Goal: Task Accomplishment & Management: Complete application form

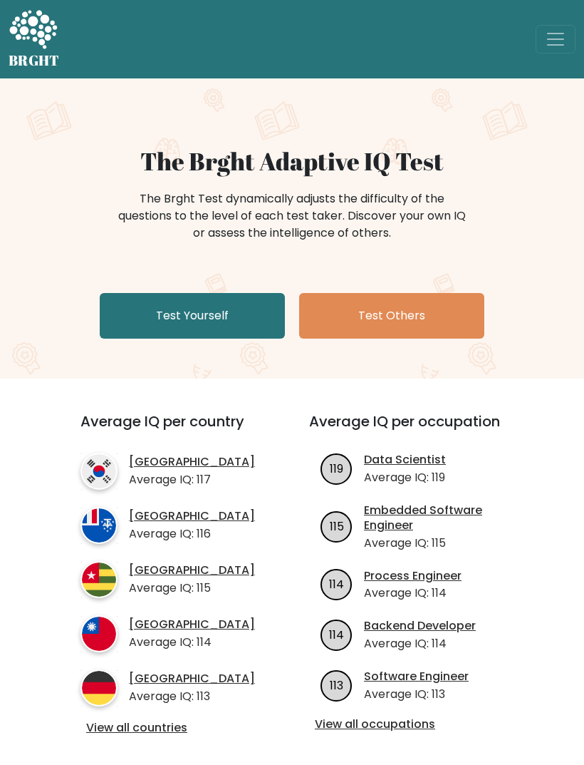
click at [428, 314] on link "Test Others" at bounding box center [391, 316] width 185 height 46
click at [231, 313] on link "Test Yourself" at bounding box center [192, 316] width 185 height 46
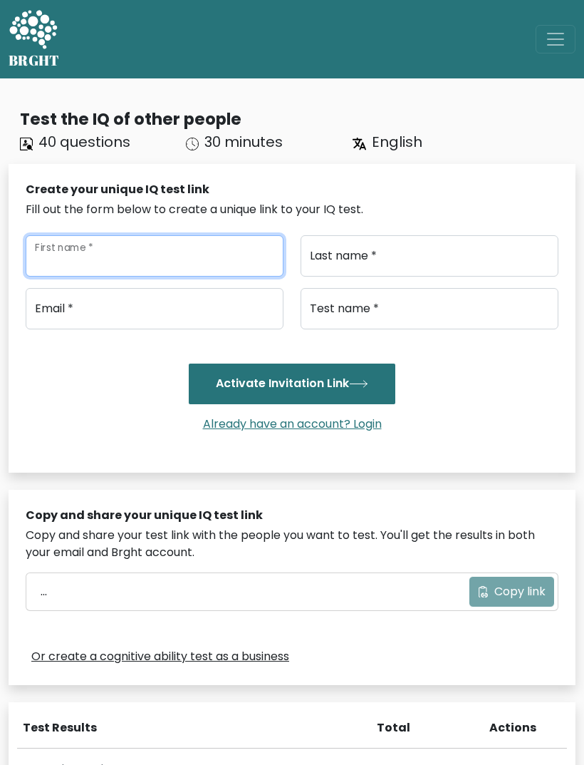
click at [120, 248] on input "First name *" at bounding box center [155, 255] width 258 height 41
type input "Bb"
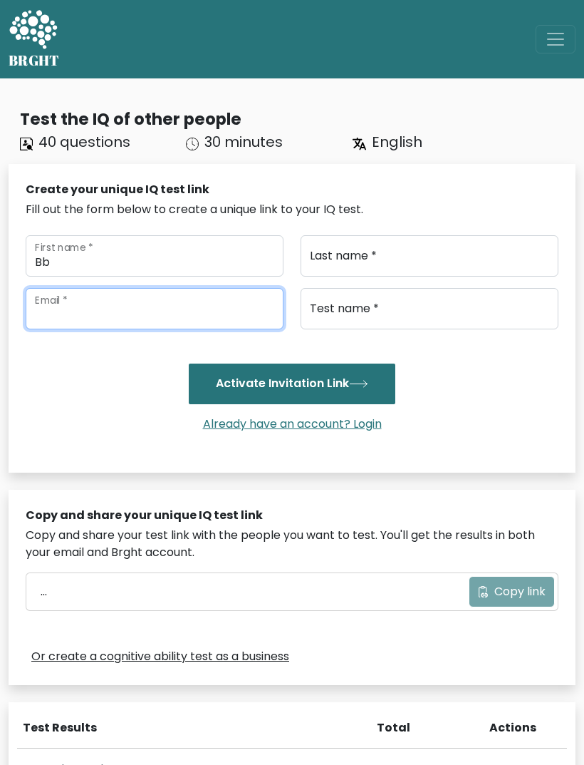
click at [51, 304] on input "email" at bounding box center [155, 308] width 258 height 41
type input "basuroze12@gmail.com"
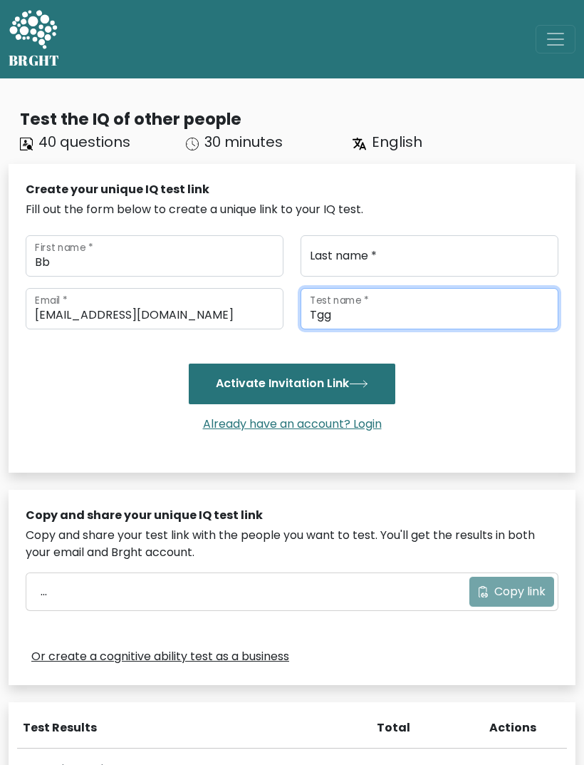
type input "Tgg"
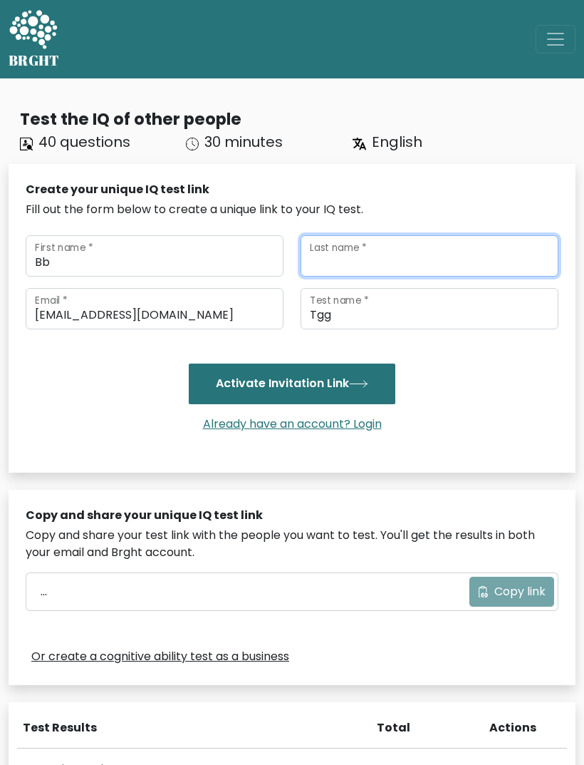
click at [461, 259] on input "Last name *" at bounding box center [430, 255] width 258 height 41
type input "Tt"
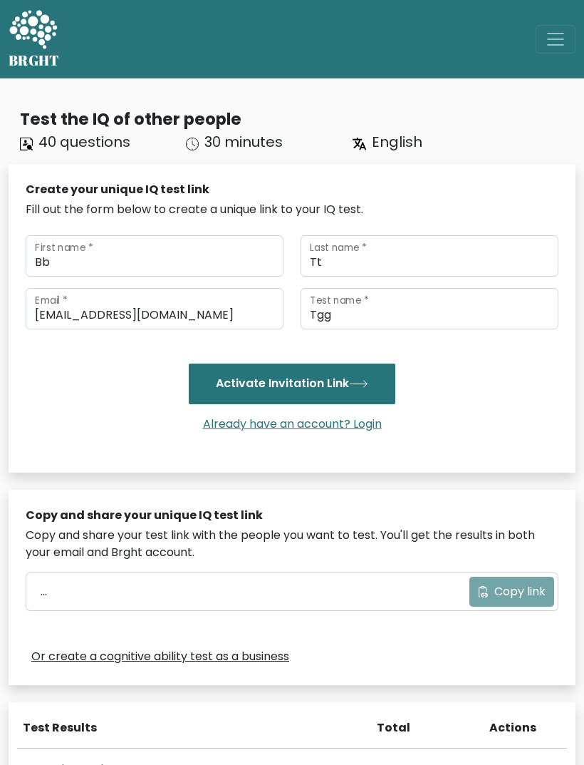
click at [357, 374] on button "Activate Invitation Link" at bounding box center [292, 384] width 207 height 40
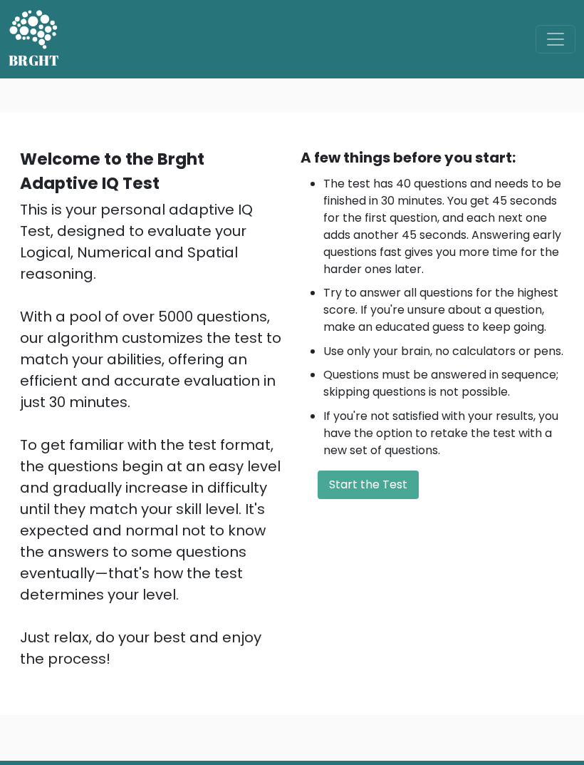
scroll to position [128, 0]
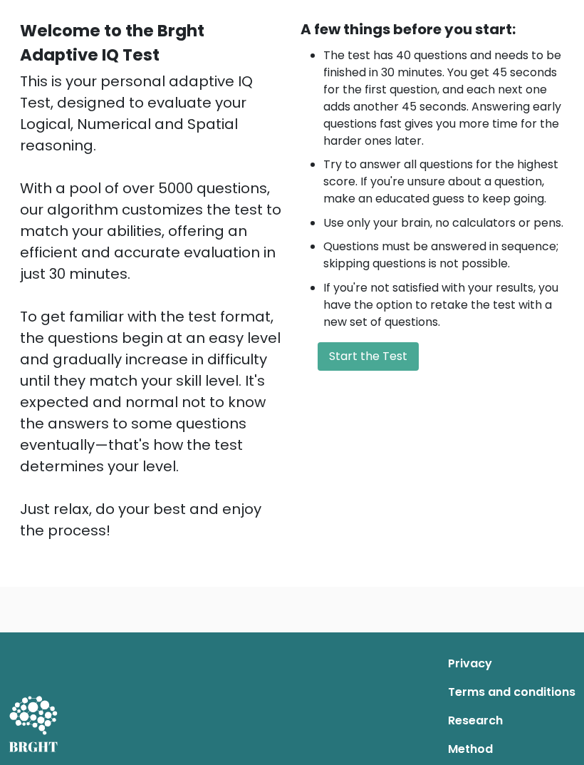
click at [379, 371] on button "Start the Test" at bounding box center [368, 357] width 101 height 29
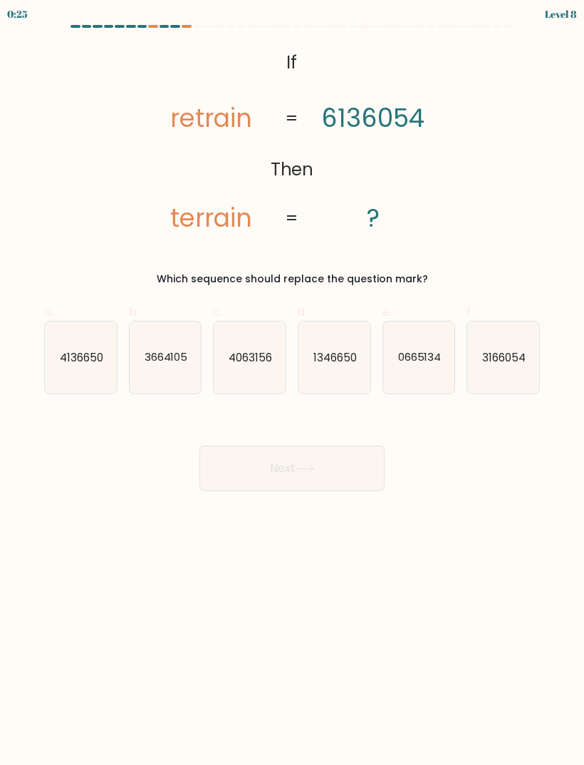
click at [485, 356] on text "3166054" at bounding box center [504, 356] width 43 height 15
click at [293, 383] on input "f. 3166054" at bounding box center [292, 387] width 1 height 9
radio input "true"
click at [309, 459] on button "Next" at bounding box center [292, 468] width 185 height 46
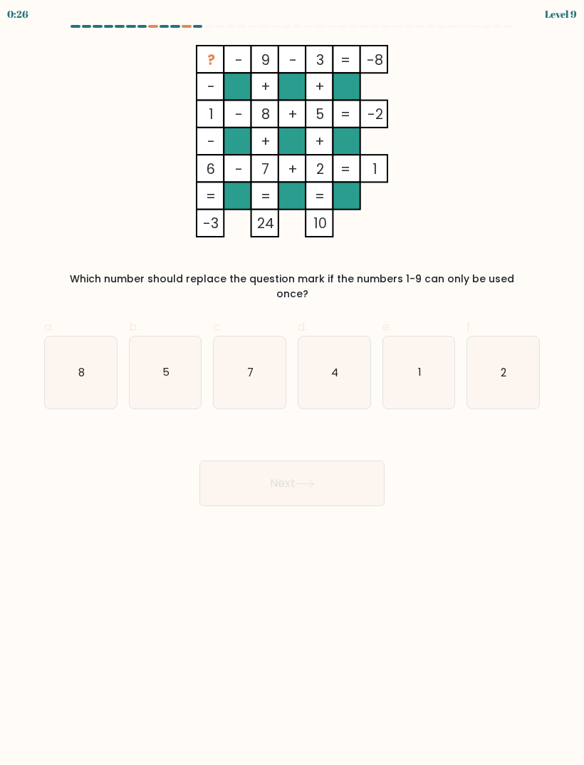
click at [330, 368] on icon "4" at bounding box center [335, 372] width 72 height 72
click at [293, 383] on input "d. 4" at bounding box center [292, 387] width 1 height 9
radio input "true"
click at [274, 460] on button "Next" at bounding box center [292, 483] width 185 height 46
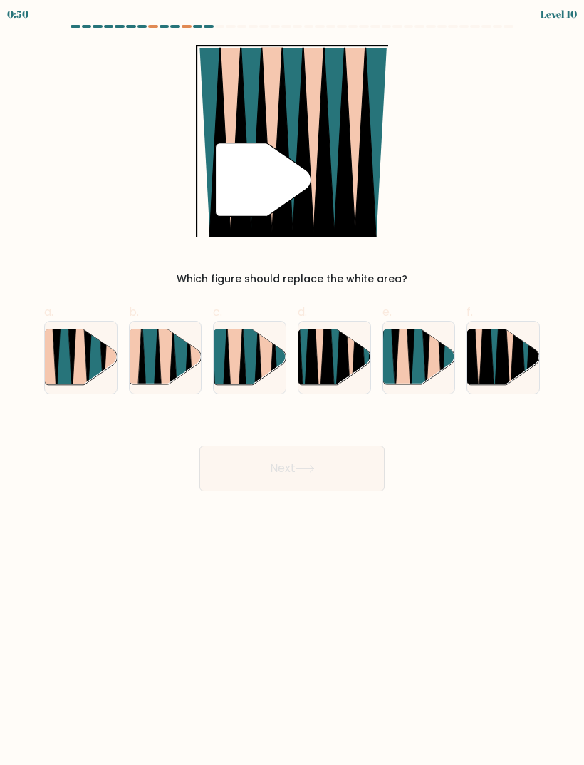
click at [495, 357] on icon at bounding box center [496, 329] width 16 height 143
click at [293, 383] on input "f." at bounding box center [292, 387] width 1 height 9
radio input "true"
click at [320, 464] on button "Next" at bounding box center [292, 468] width 185 height 46
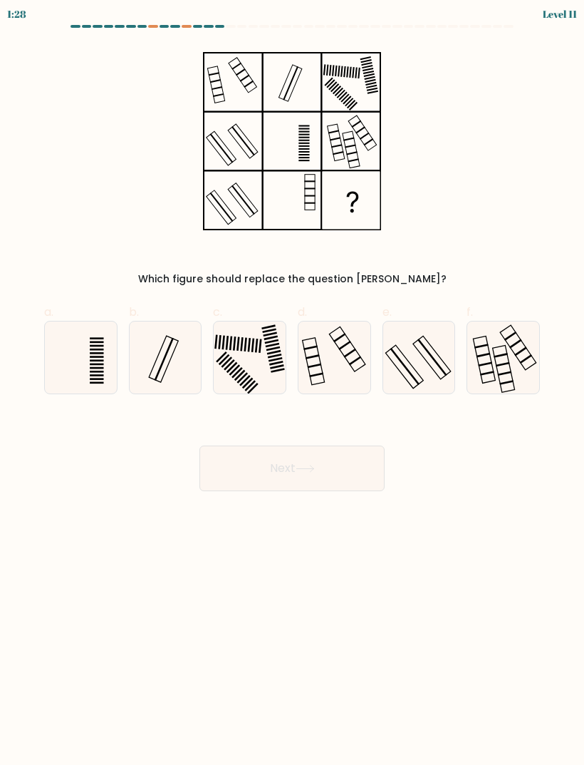
click at [247, 346] on icon at bounding box center [250, 357] width 72 height 72
click at [292, 383] on input "c." at bounding box center [292, 387] width 1 height 9
radio input "true"
click at [271, 457] on button "Next" at bounding box center [292, 468] width 185 height 46
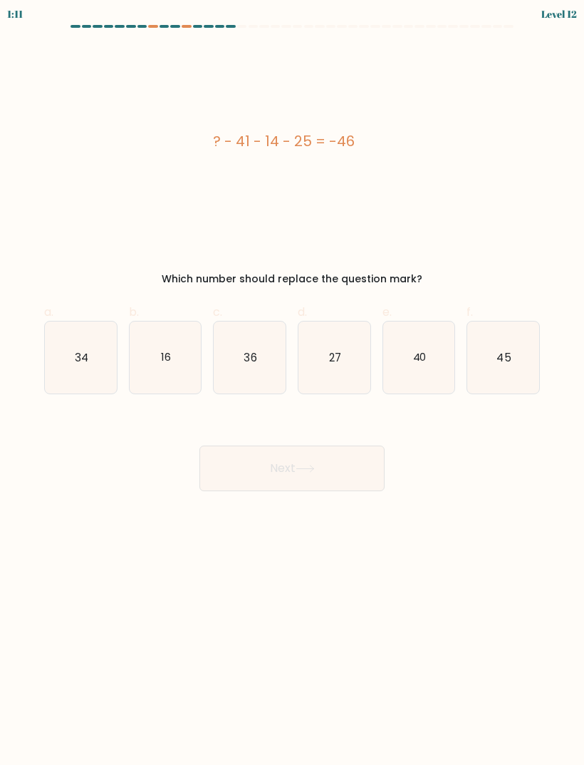
click at [240, 366] on icon "36" at bounding box center [250, 357] width 72 height 72
click at [292, 383] on input "c. 36" at bounding box center [292, 387] width 1 height 9
radio input "true"
click at [278, 462] on button "Next" at bounding box center [292, 468] width 185 height 46
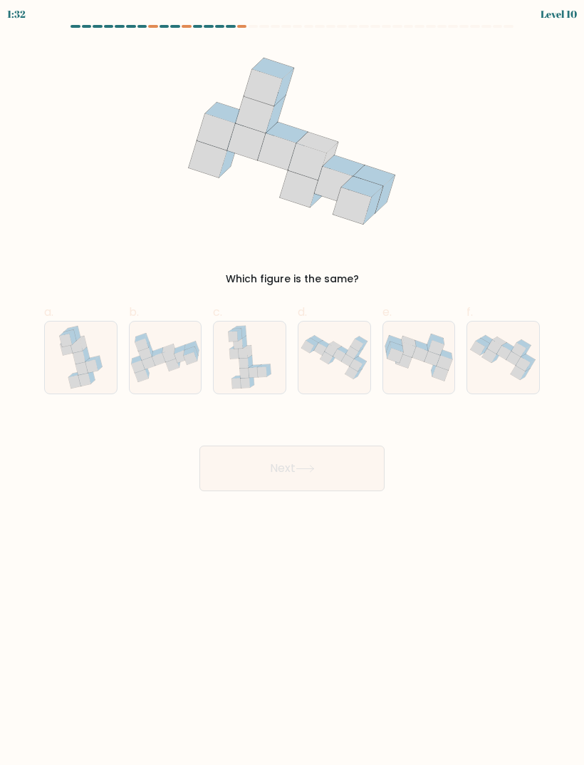
click at [315, 368] on icon at bounding box center [335, 356] width 72 height 51
click at [293, 383] on input "d." at bounding box center [292, 387] width 1 height 9
radio input "true"
click at [293, 463] on button "Next" at bounding box center [292, 468] width 185 height 46
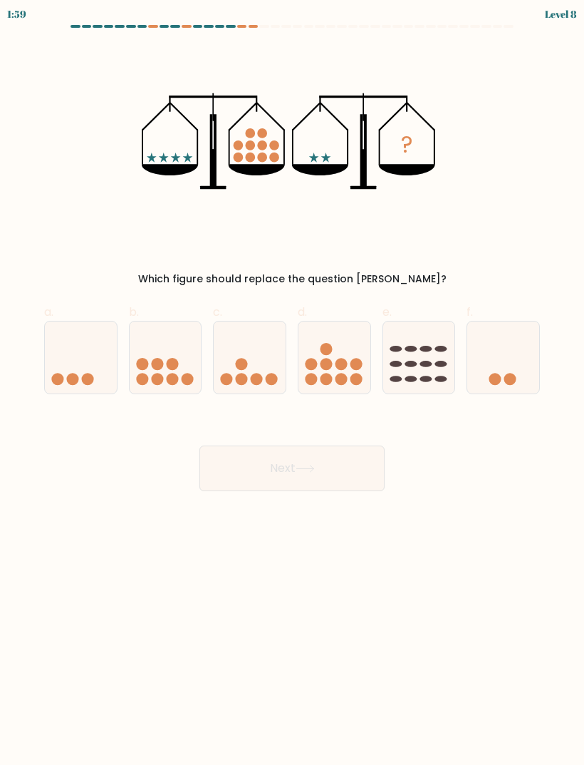
click at [239, 355] on icon at bounding box center [250, 357] width 72 height 59
click at [292, 383] on input "c." at bounding box center [292, 387] width 1 height 9
radio input "true"
click at [284, 470] on button "Next" at bounding box center [292, 468] width 185 height 46
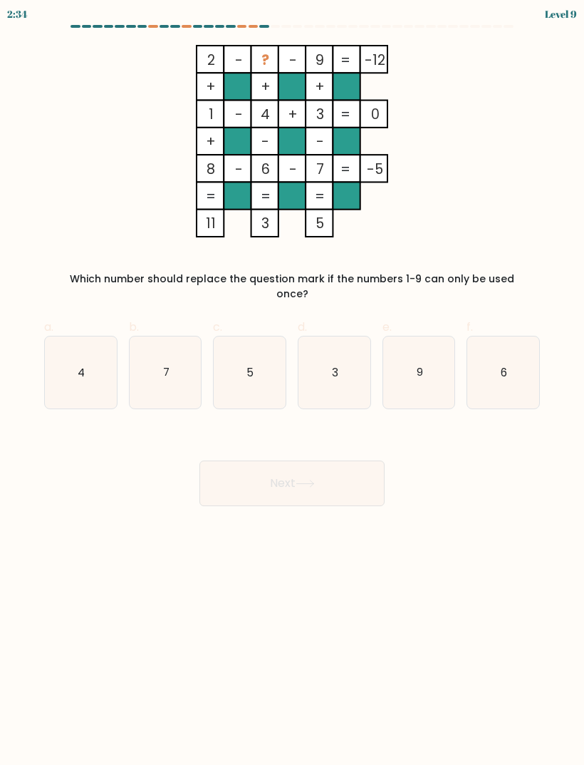
click at [242, 349] on icon "5" at bounding box center [250, 372] width 72 height 72
click at [292, 383] on input "c. 5" at bounding box center [292, 387] width 1 height 9
radio input "true"
click at [240, 477] on button "Next" at bounding box center [292, 483] width 185 height 46
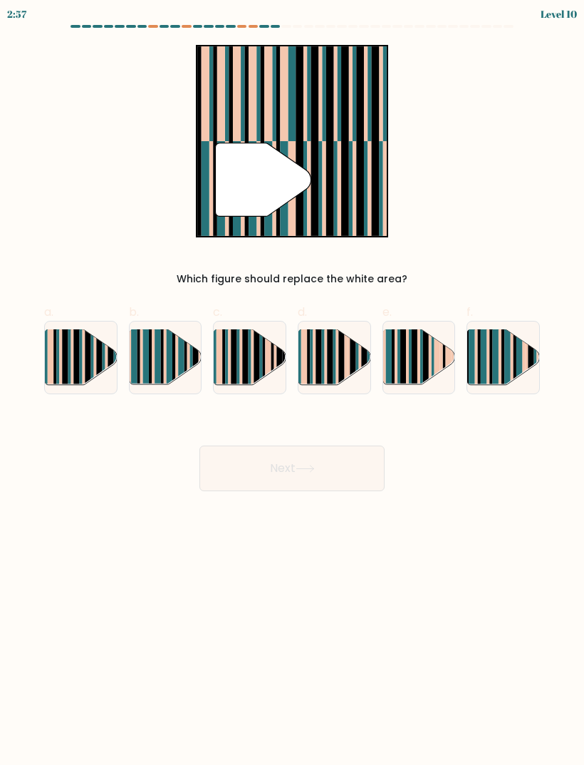
click at [86, 361] on rect at bounding box center [88, 351] width 6 height 71
click at [292, 383] on input "a." at bounding box center [292, 387] width 1 height 9
radio input "true"
click at [281, 483] on button "Next" at bounding box center [292, 468] width 185 height 46
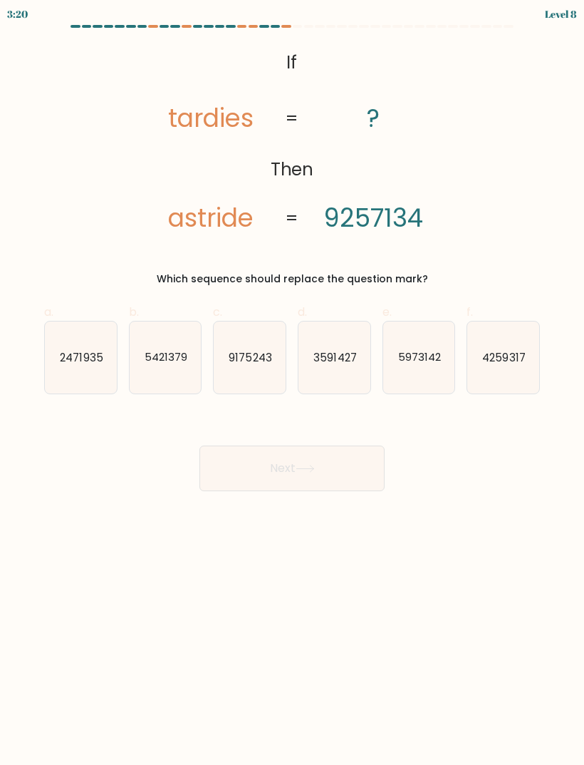
click at [419, 363] on text "5973142" at bounding box center [419, 356] width 43 height 15
click at [293, 383] on input "e. 5973142" at bounding box center [292, 387] width 1 height 9
radio input "true"
click at [294, 478] on button "Next" at bounding box center [292, 468] width 185 height 46
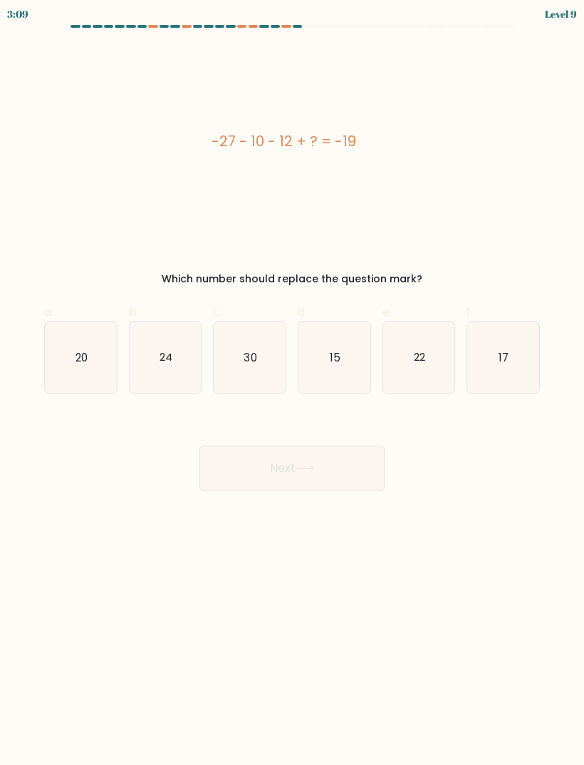
click at [334, 374] on icon "15" at bounding box center [335, 357] width 72 height 72
click at [293, 383] on input "d. 15" at bounding box center [292, 387] width 1 height 9
radio input "true"
click at [284, 458] on button "Next" at bounding box center [292, 468] width 185 height 46
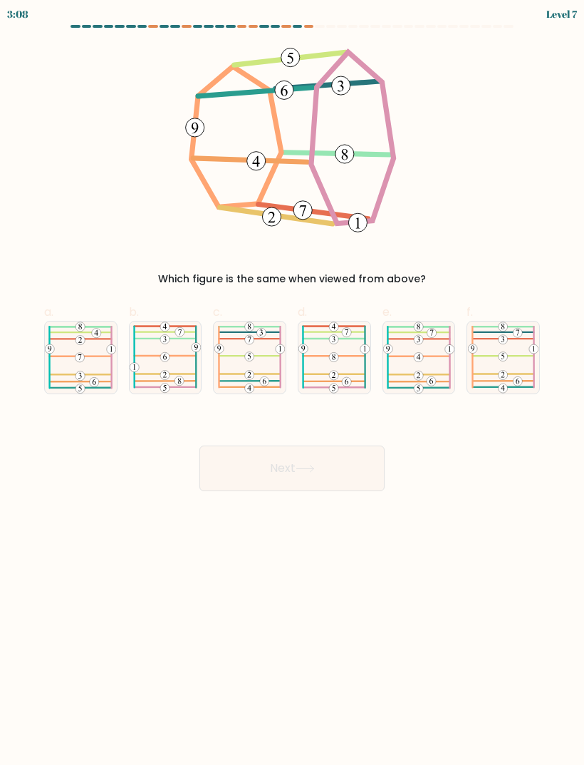
click at [292, 461] on button "Next" at bounding box center [292, 468] width 185 height 46
click at [476, 476] on div "Next" at bounding box center [292, 451] width 513 height 80
click at [256, 364] on icon at bounding box center [250, 357] width 71 height 72
click at [292, 383] on input "c." at bounding box center [292, 387] width 1 height 9
radio input "true"
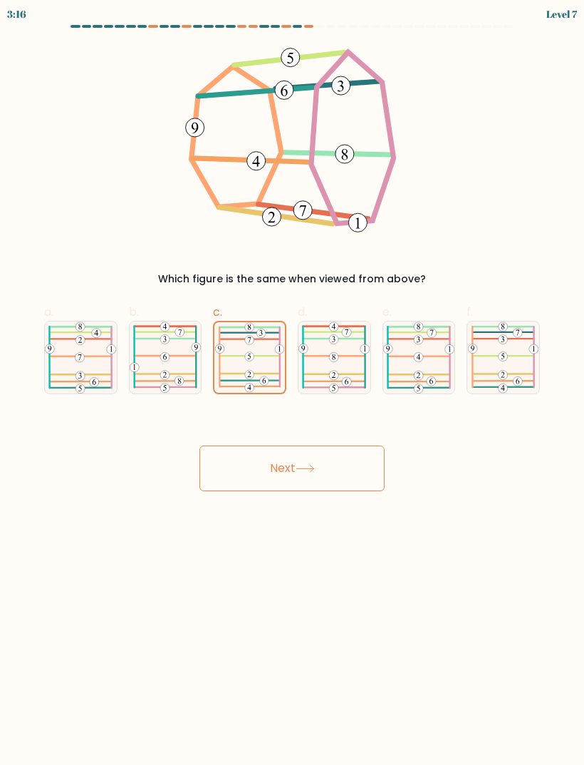
click at [271, 470] on button "Next" at bounding box center [292, 468] width 185 height 46
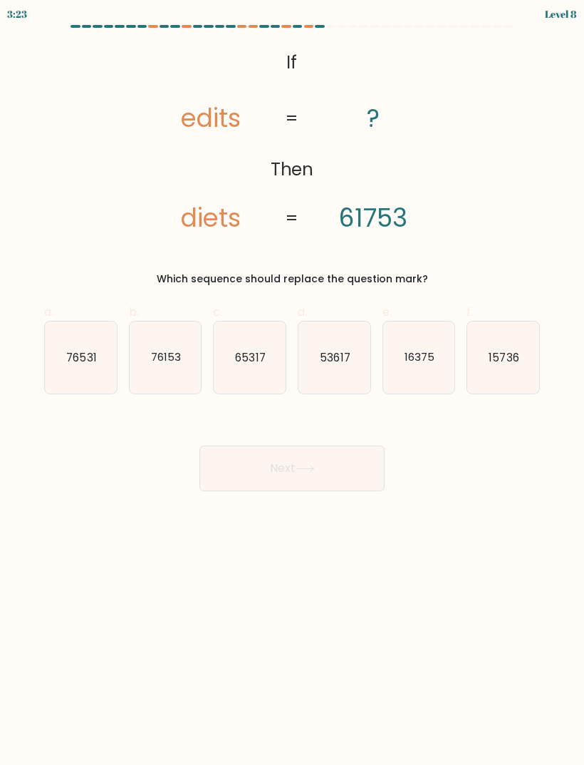
click at [160, 365] on icon "76153" at bounding box center [166, 357] width 72 height 72
click at [292, 383] on input "b. 76153" at bounding box center [292, 387] width 1 height 9
radio input "true"
click at [264, 455] on button "Next" at bounding box center [292, 468] width 185 height 46
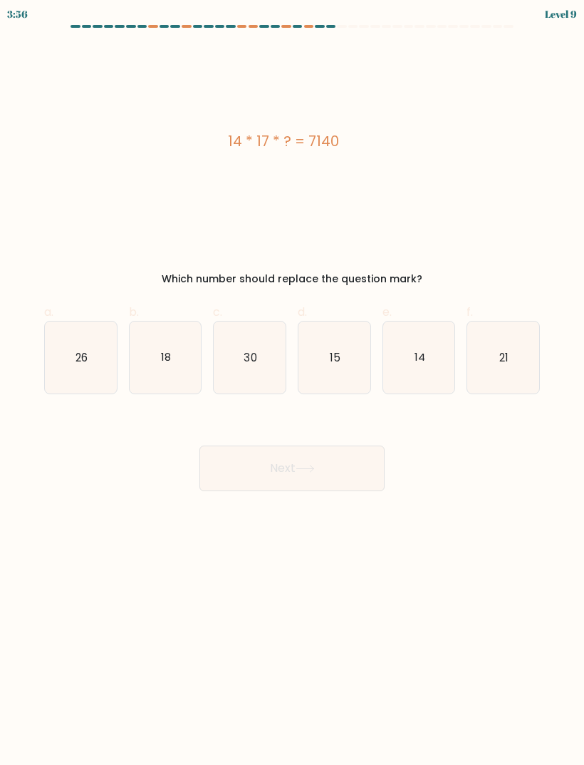
click at [244, 364] on text "30" at bounding box center [250, 356] width 13 height 15
click at [292, 383] on input "c. 30" at bounding box center [292, 387] width 1 height 9
radio input "true"
click at [282, 490] on button "Next" at bounding box center [292, 468] width 185 height 46
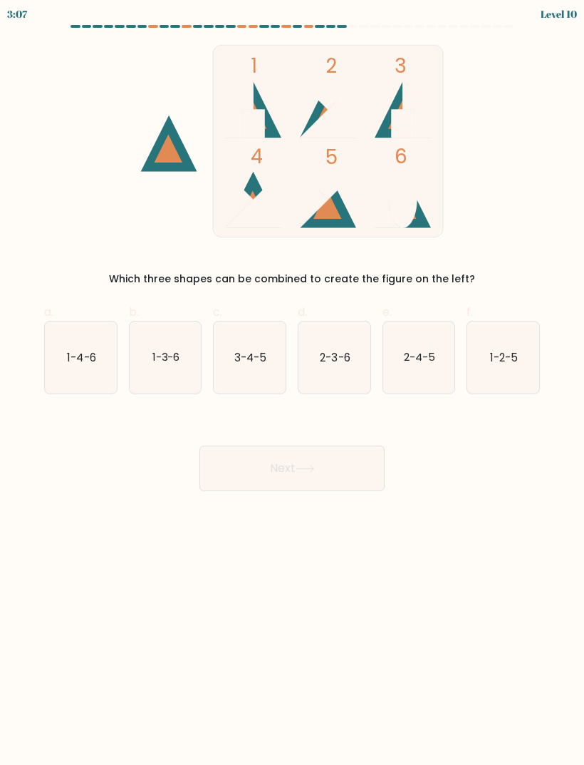
click at [433, 367] on icon "2-4-5" at bounding box center [419, 357] width 72 height 72
click at [293, 383] on input "e. 2-4-5" at bounding box center [292, 387] width 1 height 9
radio input "true"
click at [278, 473] on button "Next" at bounding box center [292, 468] width 185 height 46
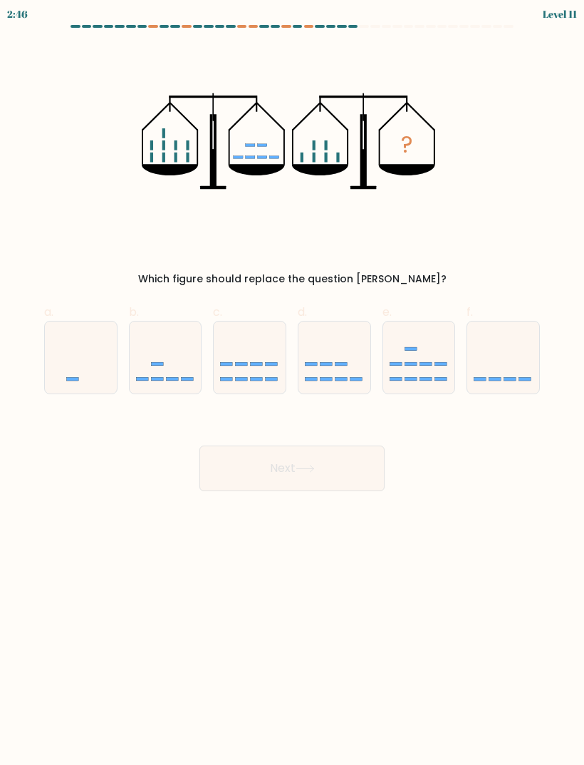
click at [531, 367] on icon at bounding box center [504, 357] width 72 height 59
click at [293, 383] on input "f." at bounding box center [292, 387] width 1 height 9
radio input "true"
click at [361, 445] on button "Next" at bounding box center [292, 468] width 185 height 46
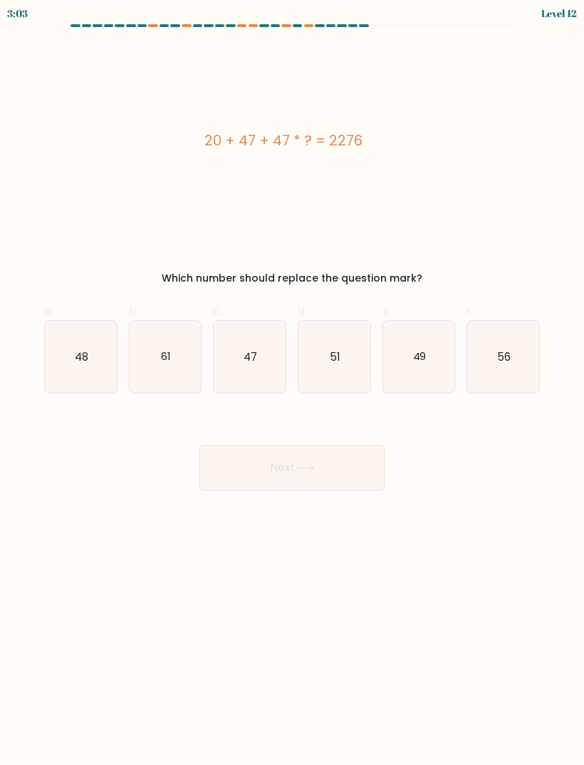
scroll to position [1, 0]
click at [429, 368] on icon "49" at bounding box center [419, 357] width 72 height 72
click at [293, 383] on input "e. 49" at bounding box center [292, 387] width 1 height 9
radio input "true"
click at [333, 460] on button "Next" at bounding box center [292, 468] width 185 height 46
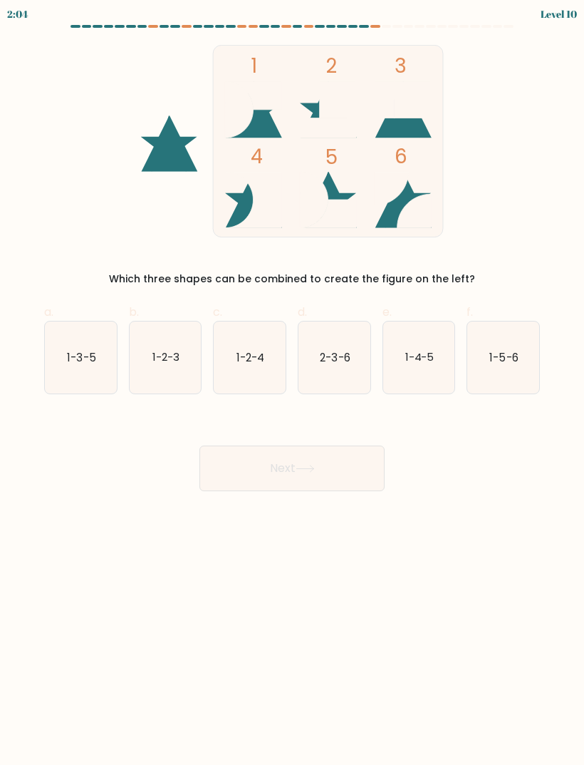
click at [364, 409] on form at bounding box center [292, 258] width 584 height 466
click at [318, 501] on body "2:03 Level 10" at bounding box center [292, 382] width 584 height 765
click at [309, 350] on icon "2-3-6" at bounding box center [335, 357] width 72 height 72
click at [293, 383] on input "d. 2-3-6" at bounding box center [292, 387] width 1 height 9
radio input "true"
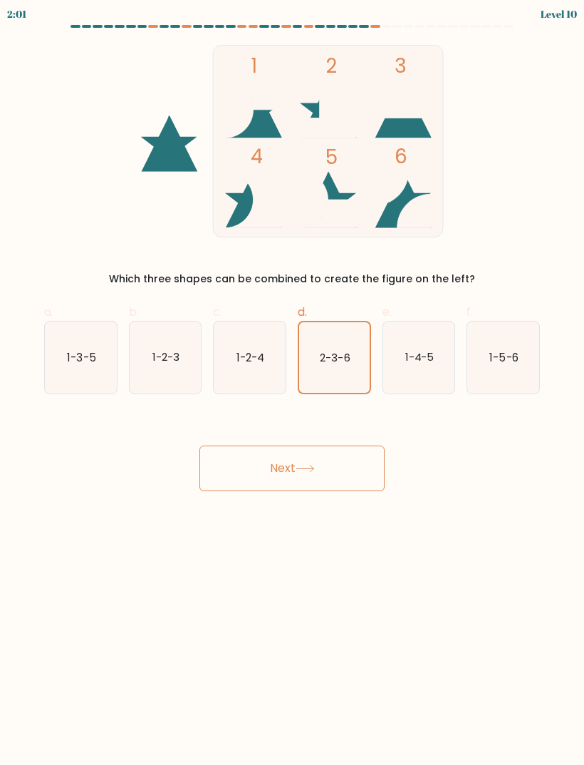
click at [263, 452] on button "Next" at bounding box center [292, 468] width 185 height 46
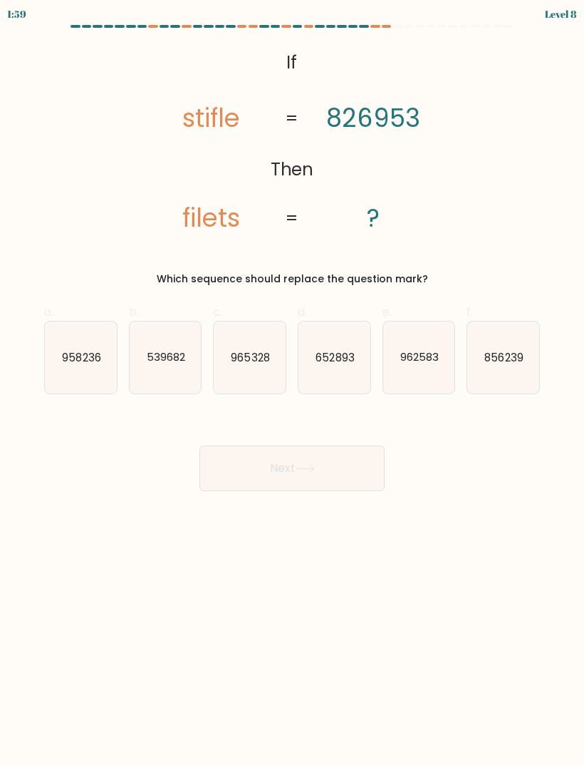
click at [433, 359] on text "962583" at bounding box center [420, 356] width 38 height 15
click at [293, 383] on input "e. 962583" at bounding box center [292, 387] width 1 height 9
radio input "true"
click at [329, 477] on button "Next" at bounding box center [292, 468] width 185 height 46
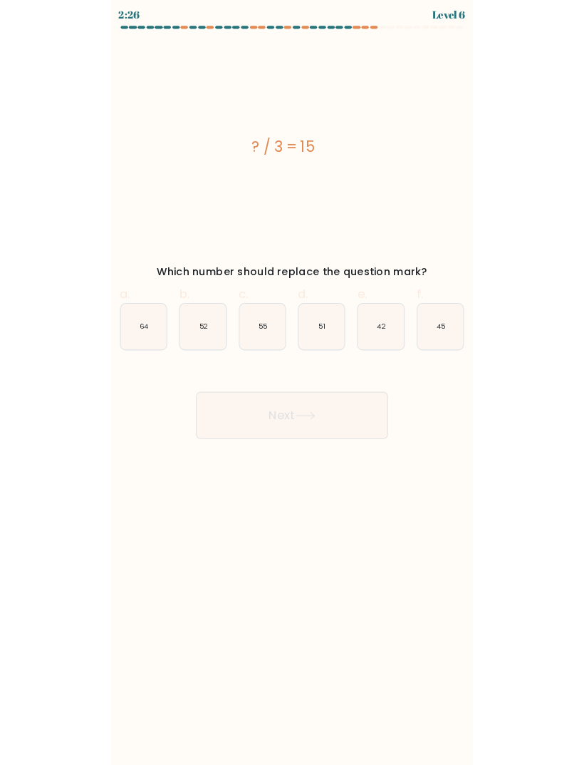
scroll to position [48, 0]
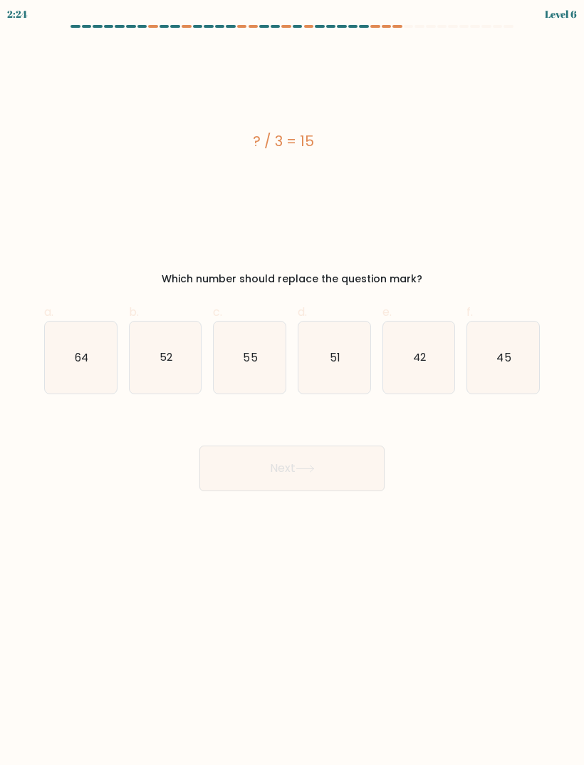
click at [513, 321] on icon "45" at bounding box center [504, 357] width 72 height 72
click at [293, 383] on input "f. 45" at bounding box center [292, 387] width 1 height 9
radio input "true"
click at [339, 463] on button "Next" at bounding box center [292, 468] width 185 height 46
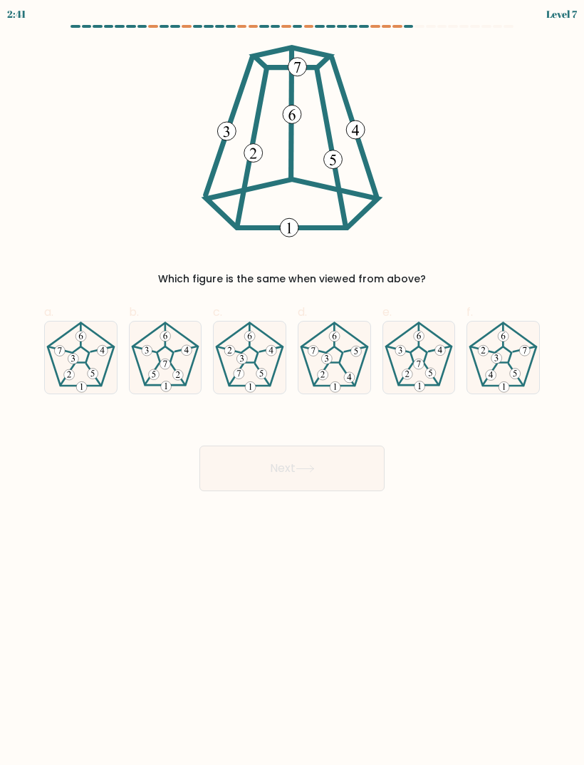
click at [166, 367] on 422 at bounding box center [165, 364] width 11 height 11
click at [292, 383] on input "b." at bounding box center [292, 387] width 1 height 9
radio input "true"
click at [311, 482] on button "Next" at bounding box center [292, 468] width 185 height 46
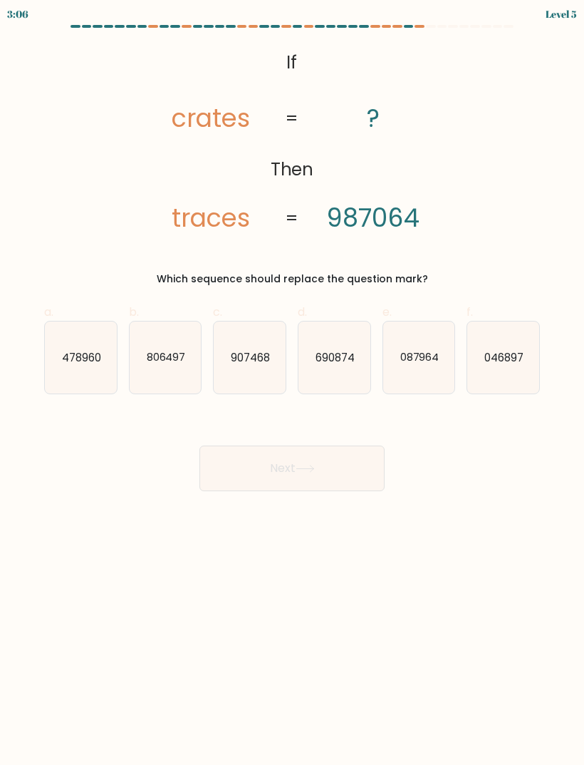
click at [269, 328] on icon "907468" at bounding box center [250, 357] width 72 height 72
click at [292, 383] on input "c. 907468" at bounding box center [292, 387] width 1 height 9
radio input "true"
click at [428, 352] on text "087964" at bounding box center [419, 356] width 39 height 15
click at [293, 383] on input "e. 087964" at bounding box center [292, 387] width 1 height 9
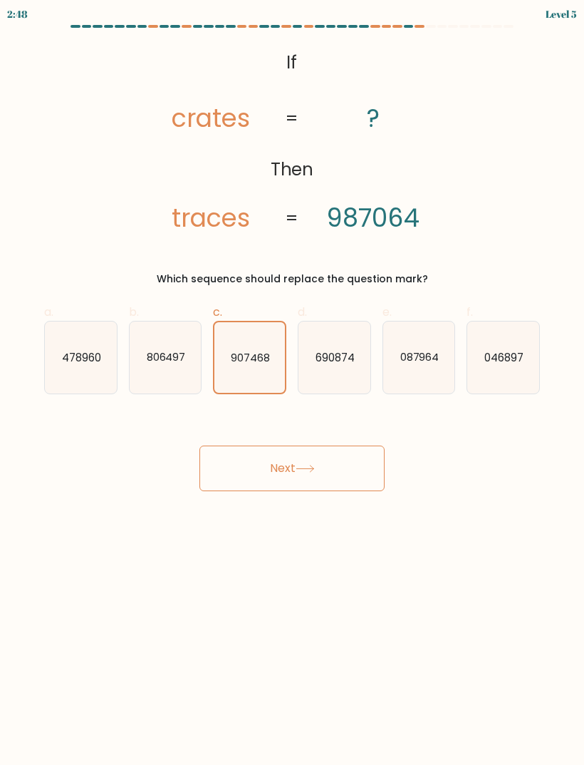
radio input "true"
click at [341, 470] on button "Next" at bounding box center [292, 468] width 185 height 46
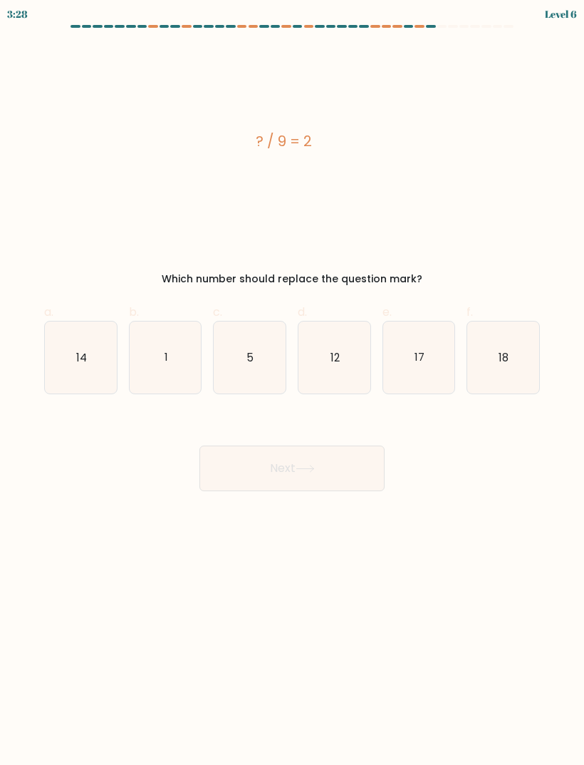
click at [513, 352] on icon "18" at bounding box center [504, 357] width 72 height 72
click at [293, 383] on input "f. 18" at bounding box center [292, 387] width 1 height 9
radio input "true"
click at [342, 465] on button "Next" at bounding box center [292, 468] width 185 height 46
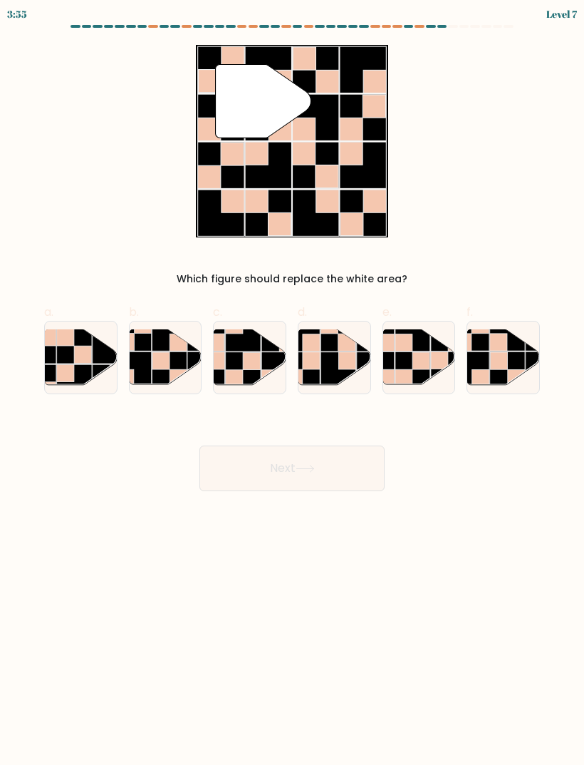
click at [332, 371] on rect at bounding box center [338, 369] width 35 height 35
click at [293, 383] on input "d." at bounding box center [292, 387] width 1 height 9
radio input "true"
click at [329, 449] on button "Next" at bounding box center [292, 468] width 185 height 46
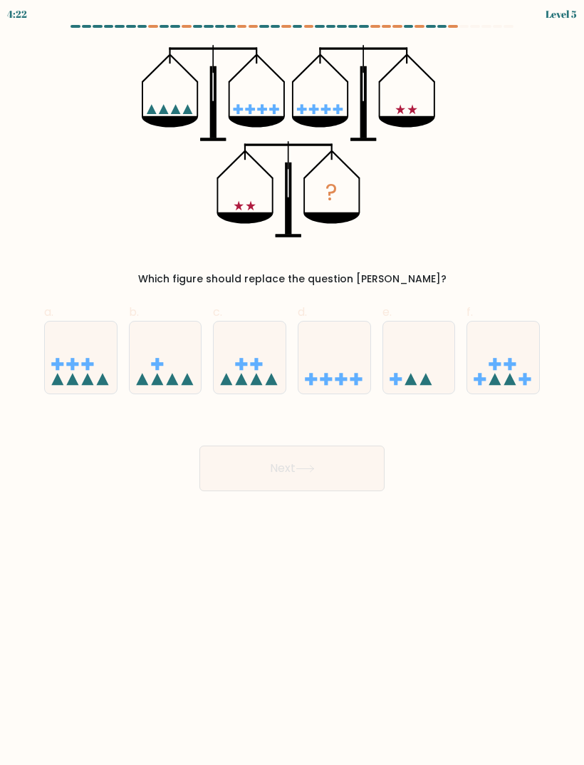
click at [346, 349] on icon at bounding box center [335, 357] width 72 height 59
click at [293, 383] on input "d." at bounding box center [292, 387] width 1 height 9
radio input "true"
click at [303, 478] on button "Next" at bounding box center [292, 468] width 185 height 46
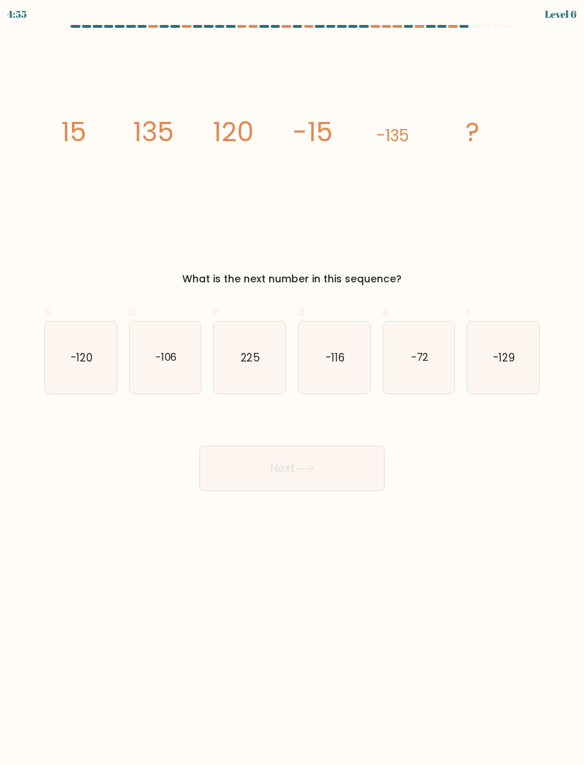
click at [322, 361] on icon "-116" at bounding box center [335, 357] width 72 height 72
click at [293, 383] on input "d. -116" at bounding box center [292, 387] width 1 height 9
radio input "true"
click at [301, 455] on button "Next" at bounding box center [292, 468] width 185 height 46
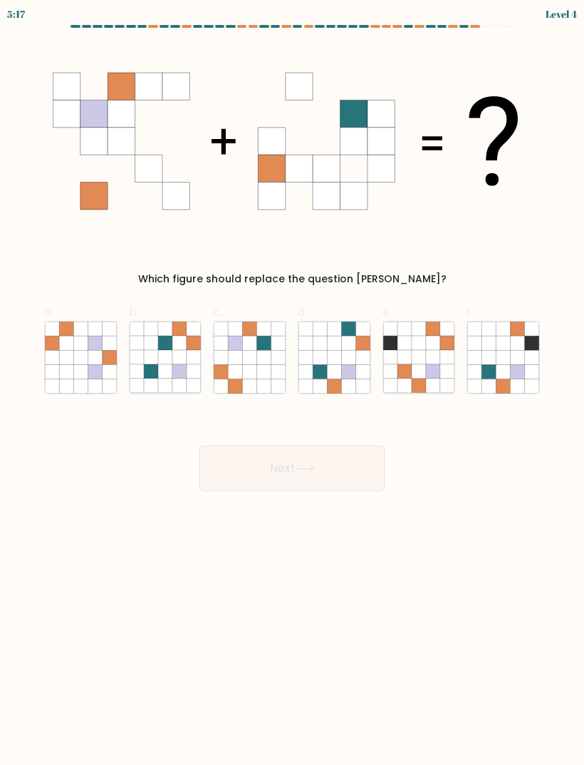
click at [259, 369] on icon at bounding box center [264, 371] width 14 height 14
click at [292, 383] on input "c." at bounding box center [292, 387] width 1 height 9
radio input "true"
click at [304, 465] on icon at bounding box center [305, 469] width 19 height 8
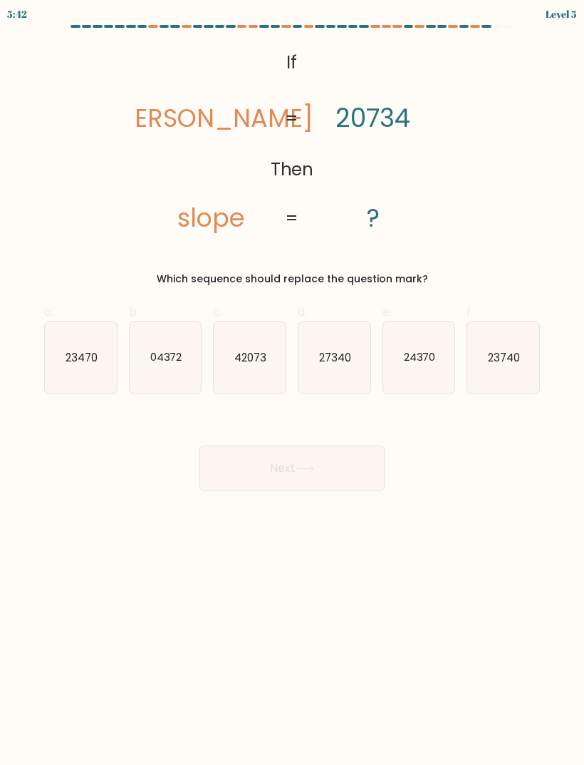
click at [247, 371] on icon "42073" at bounding box center [250, 357] width 72 height 72
click at [292, 383] on input "c. 42073" at bounding box center [292, 387] width 1 height 9
radio input "true"
click at [304, 458] on button "Next" at bounding box center [292, 468] width 185 height 46
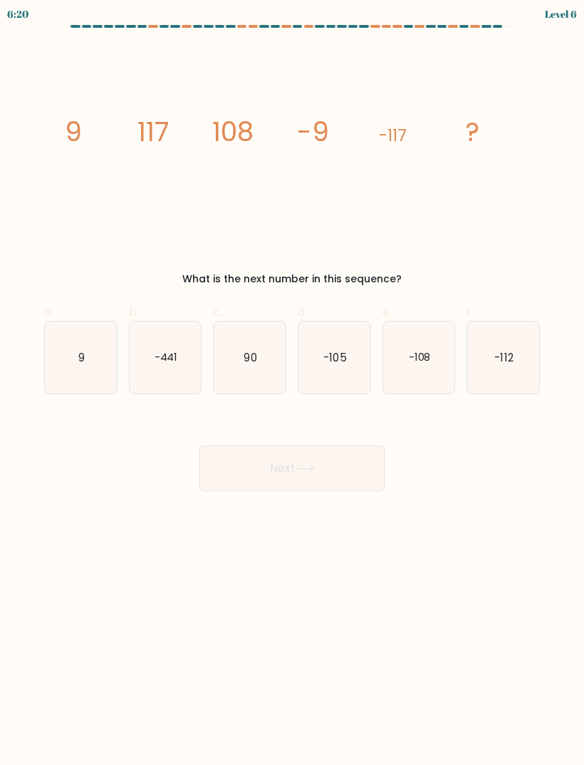
click at [159, 339] on icon "-441" at bounding box center [166, 357] width 72 height 72
click at [292, 383] on input "b. -441" at bounding box center [292, 387] width 1 height 9
radio input "true"
click at [295, 446] on button "Next" at bounding box center [292, 468] width 185 height 46
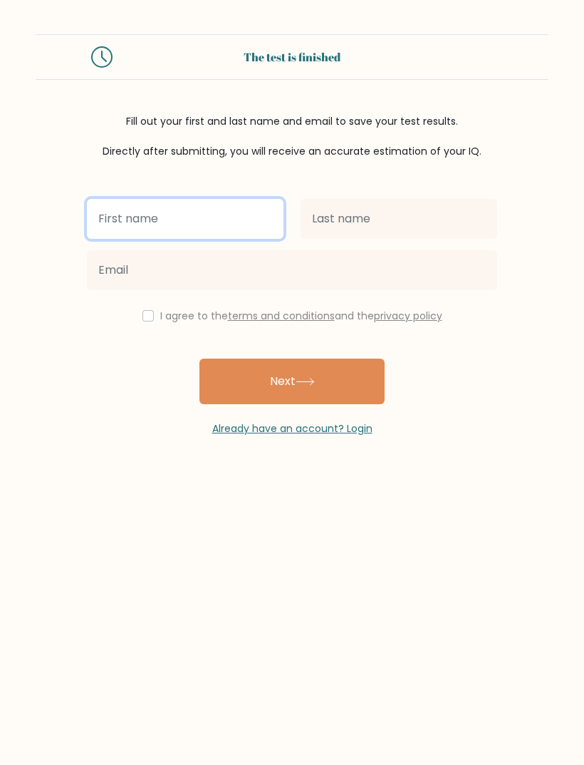
click at [118, 217] on input "text" at bounding box center [185, 219] width 197 height 40
type input "Bbb"
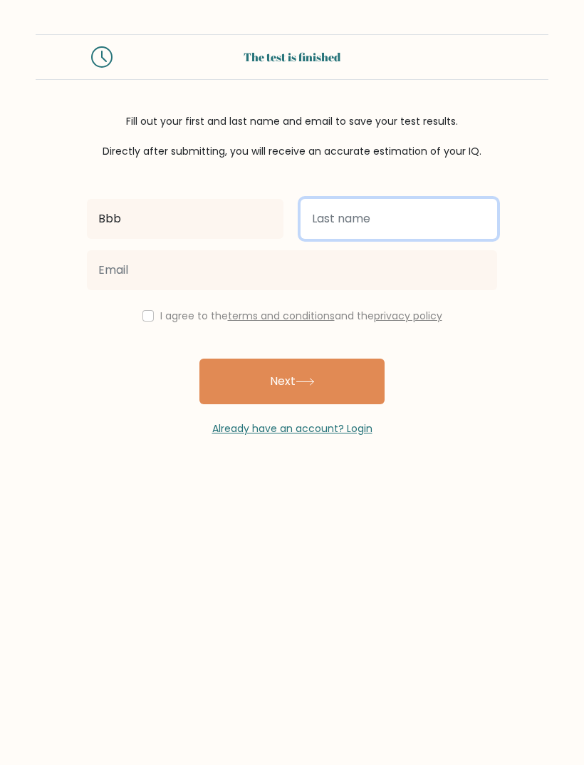
click at [376, 230] on input "text" at bounding box center [399, 219] width 197 height 40
type input "Ttt"
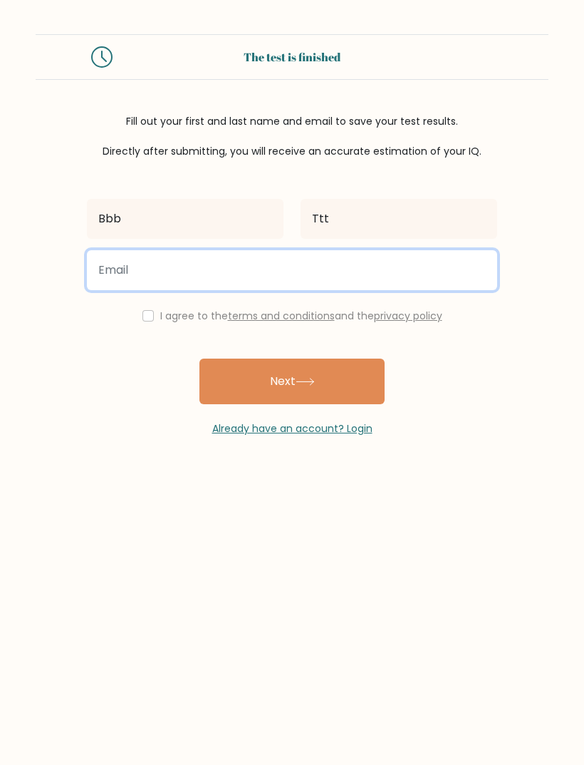
click at [397, 282] on input "email" at bounding box center [292, 270] width 411 height 40
type input "basuroze12@gmail.com"
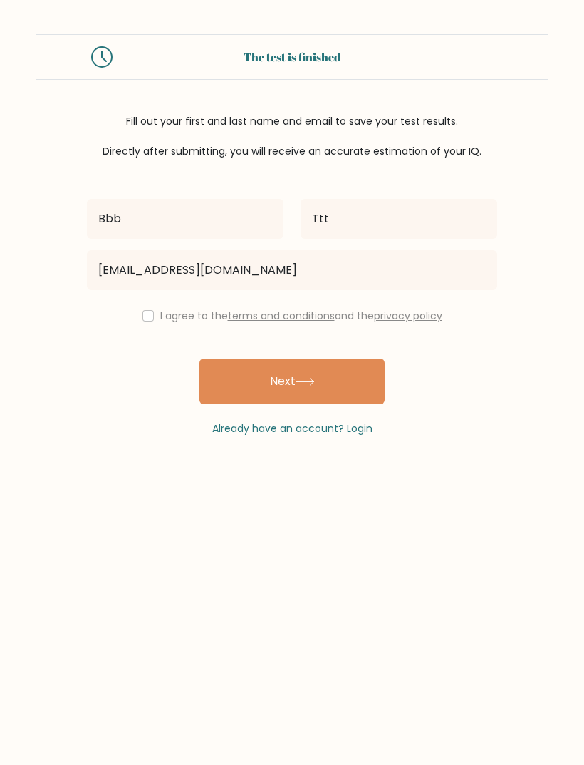
click at [343, 381] on button "Next" at bounding box center [292, 382] width 185 height 46
click at [156, 313] on div "I agree to the terms and conditions and the privacy policy" at bounding box center [292, 315] width 428 height 17
click at [349, 374] on button "Next" at bounding box center [292, 382] width 185 height 46
click at [144, 316] on input "checkbox" at bounding box center [148, 315] width 11 height 11
checkbox input "true"
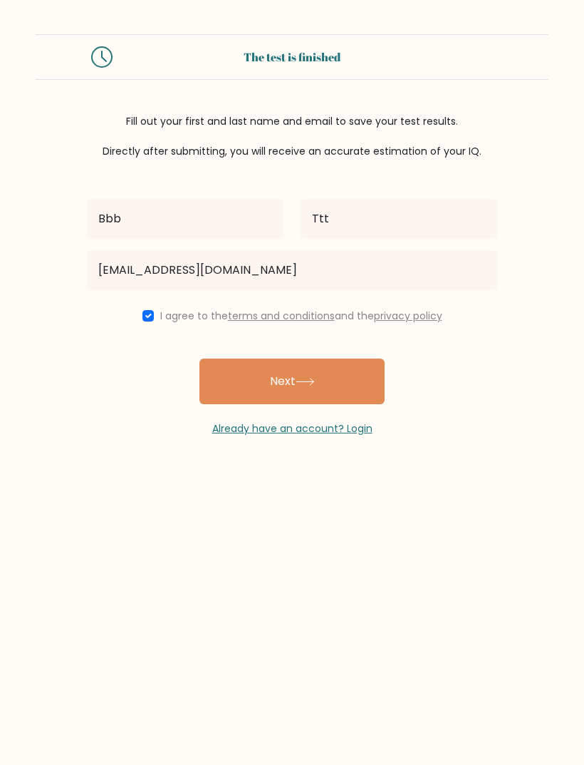
click at [351, 403] on button "Next" at bounding box center [292, 382] width 185 height 46
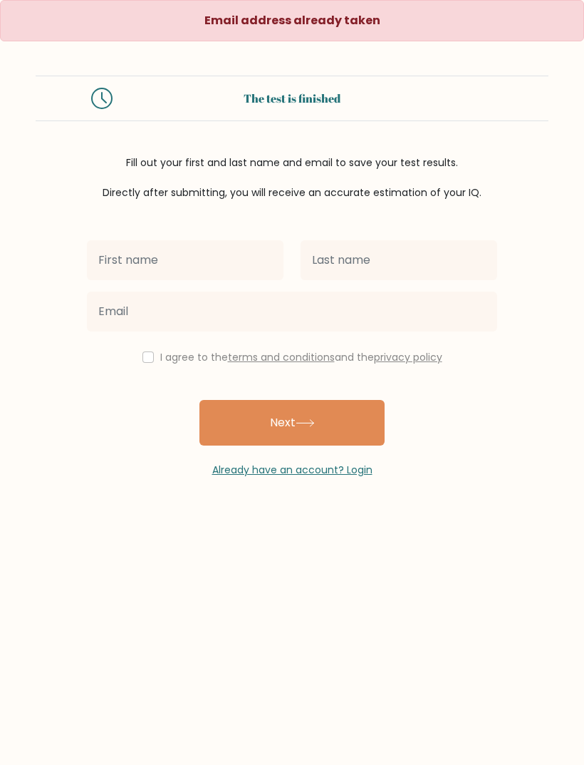
click at [135, 265] on input "text" at bounding box center [185, 260] width 197 height 40
click at [143, 360] on input "checkbox" at bounding box center [148, 356] width 11 height 11
checkbox input "true"
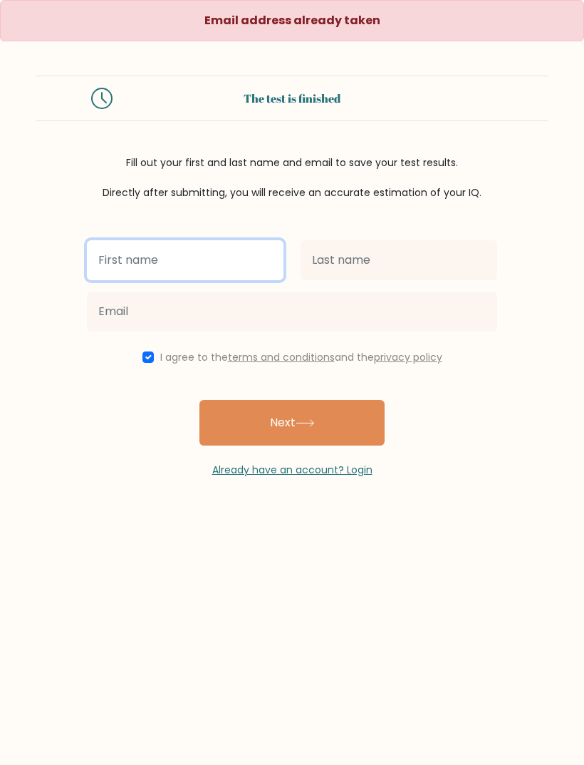
click at [123, 250] on input "text" at bounding box center [185, 260] width 197 height 40
type input "Batseba"
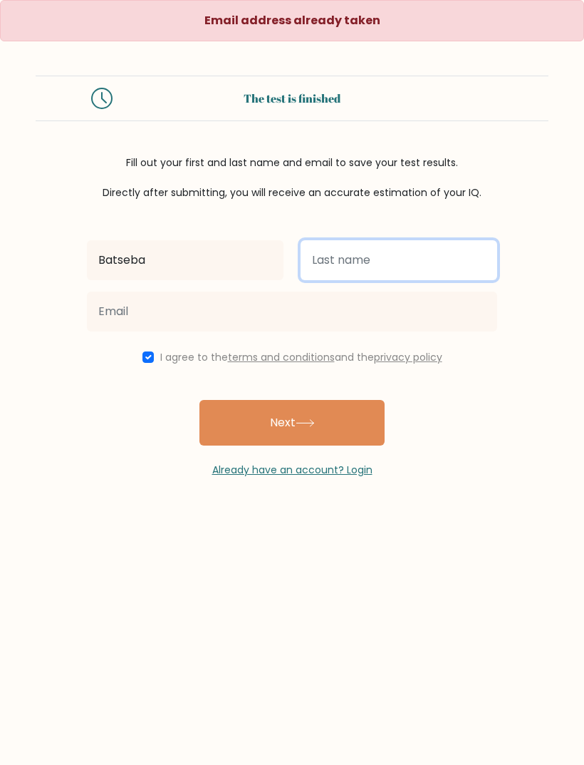
type input "[PERSON_NAME]"
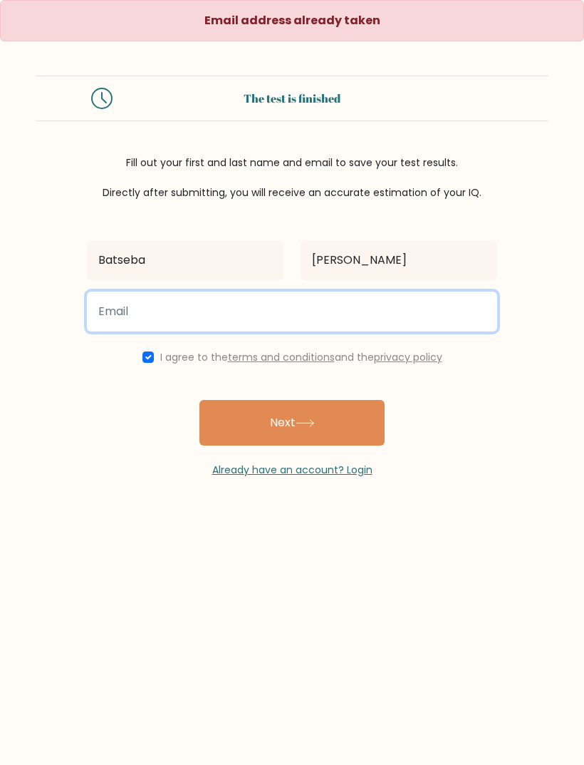
type input "[EMAIL_ADDRESS][DOMAIN_NAME]"
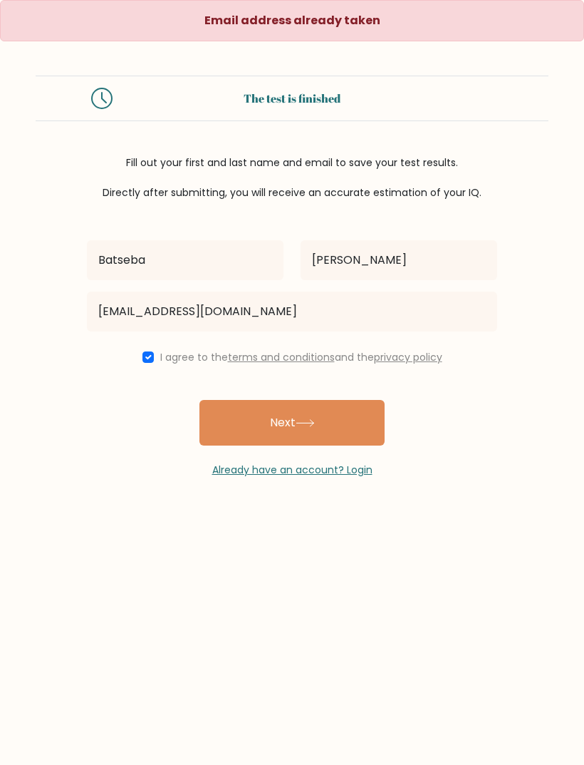
click at [314, 423] on icon at bounding box center [305, 423] width 19 height 8
click at [336, 468] on link "Already have an account? Login" at bounding box center [292, 470] width 160 height 14
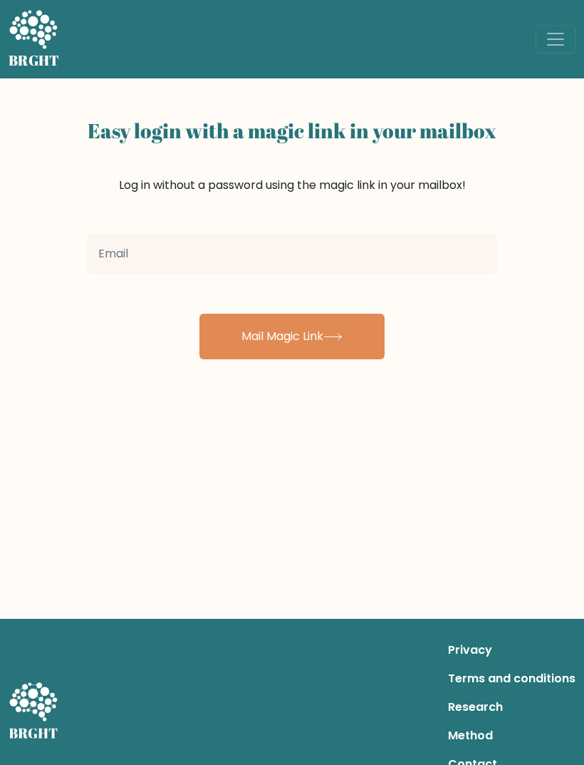
click at [110, 250] on input "email" at bounding box center [292, 254] width 411 height 40
type input "[EMAIL_ADDRESS][DOMAIN_NAME]"
click at [311, 338] on button "Mail Magic Link" at bounding box center [292, 337] width 185 height 46
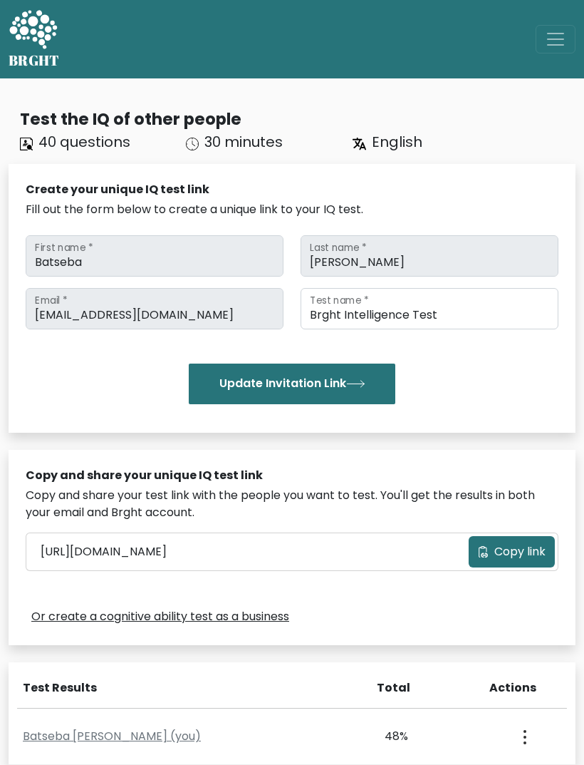
click at [383, 378] on button "Update Invitation Link" at bounding box center [292, 384] width 207 height 40
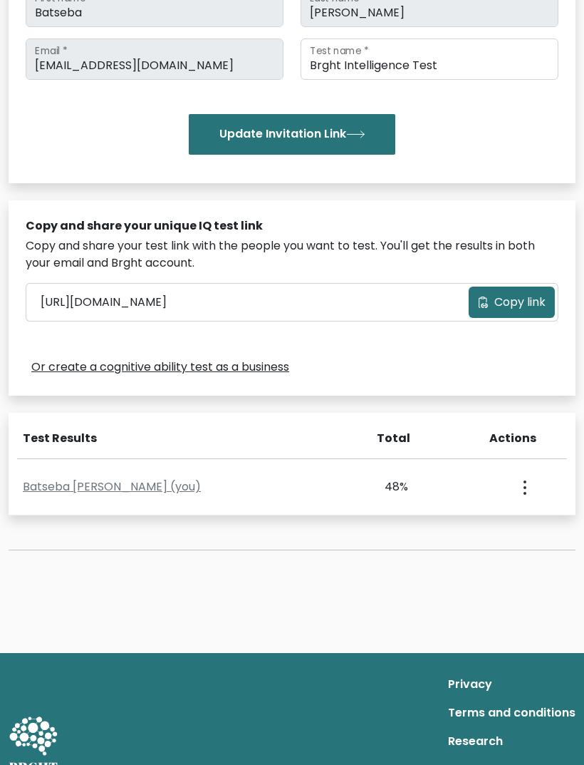
scroll to position [249, 0]
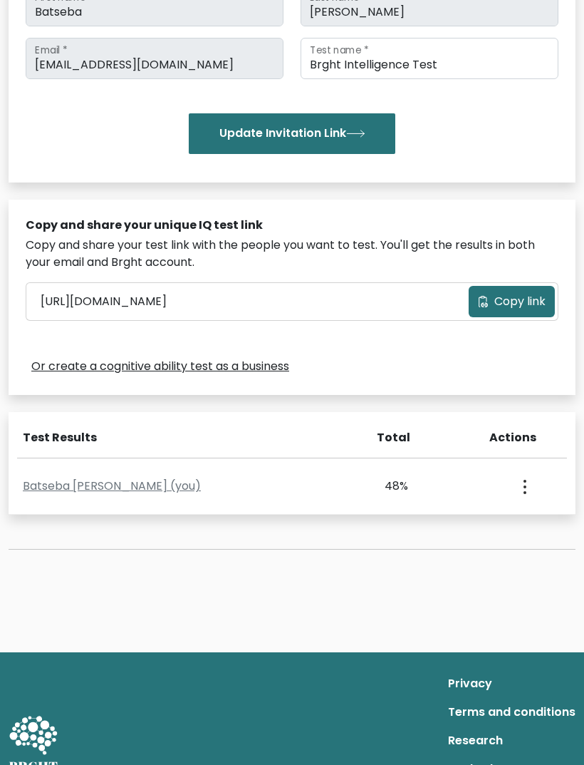
click at [538, 483] on div "View Profile" at bounding box center [524, 487] width 76 height 44
click at [531, 433] on div "Actions" at bounding box center [529, 438] width 78 height 17
click at [520, 433] on div "Actions" at bounding box center [529, 438] width 78 height 17
click at [416, 497] on div "Batseba [PERSON_NAME] (you) 48% 19% 92% 70% [DATE] View Profile" at bounding box center [292, 487] width 567 height 56
click at [413, 485] on div "48%" at bounding box center [408, 486] width 139 height 17
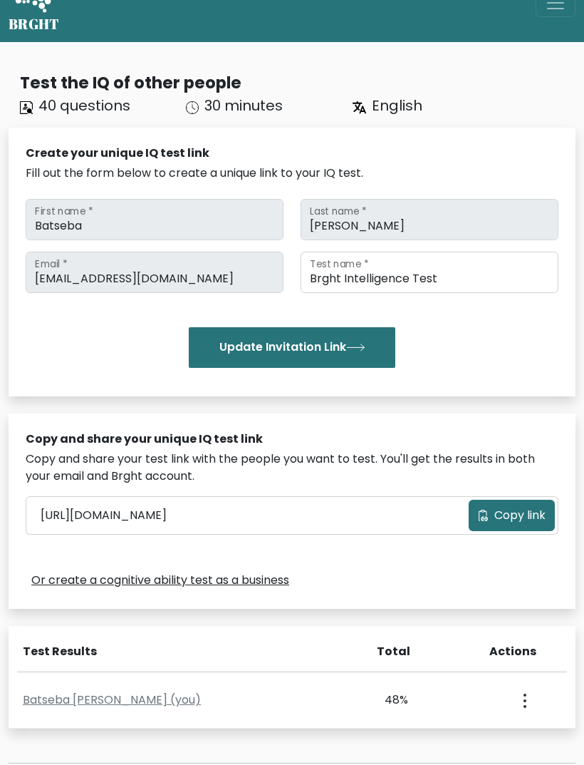
scroll to position [0, 0]
